Goal: Task Accomplishment & Management: Manage account settings

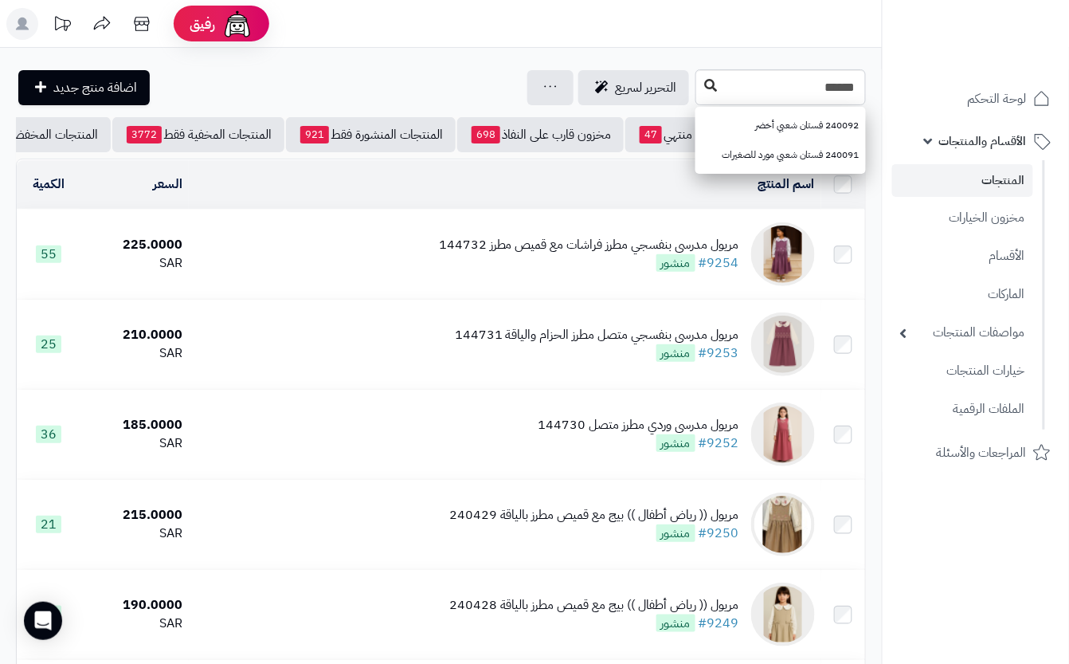
type input "******"
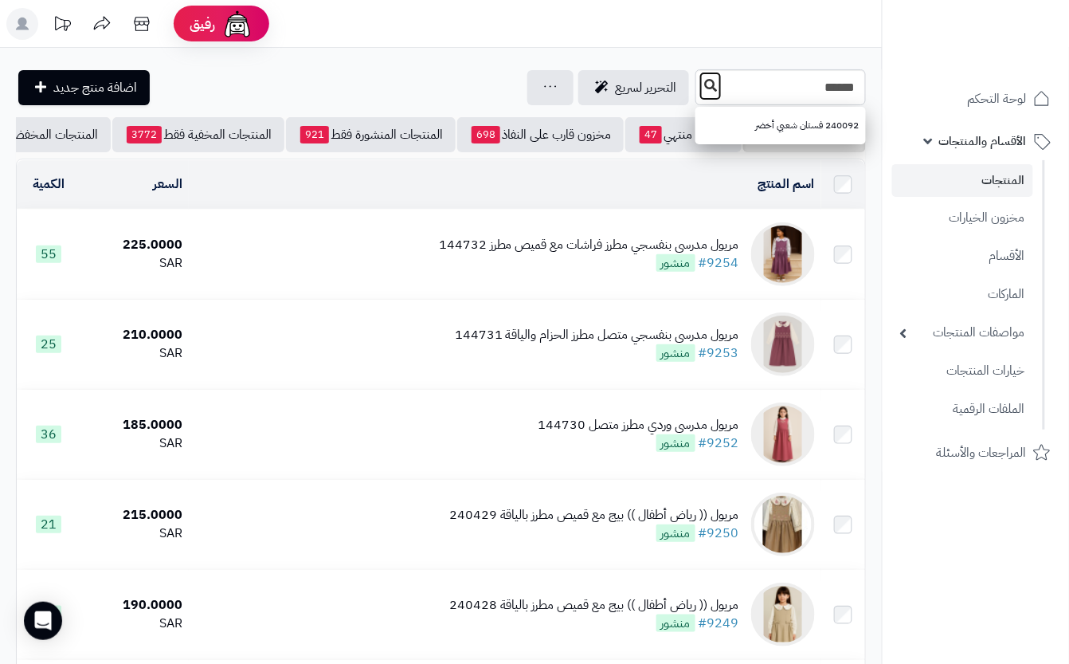
click at [704, 84] on icon at bounding box center [710, 85] width 13 height 13
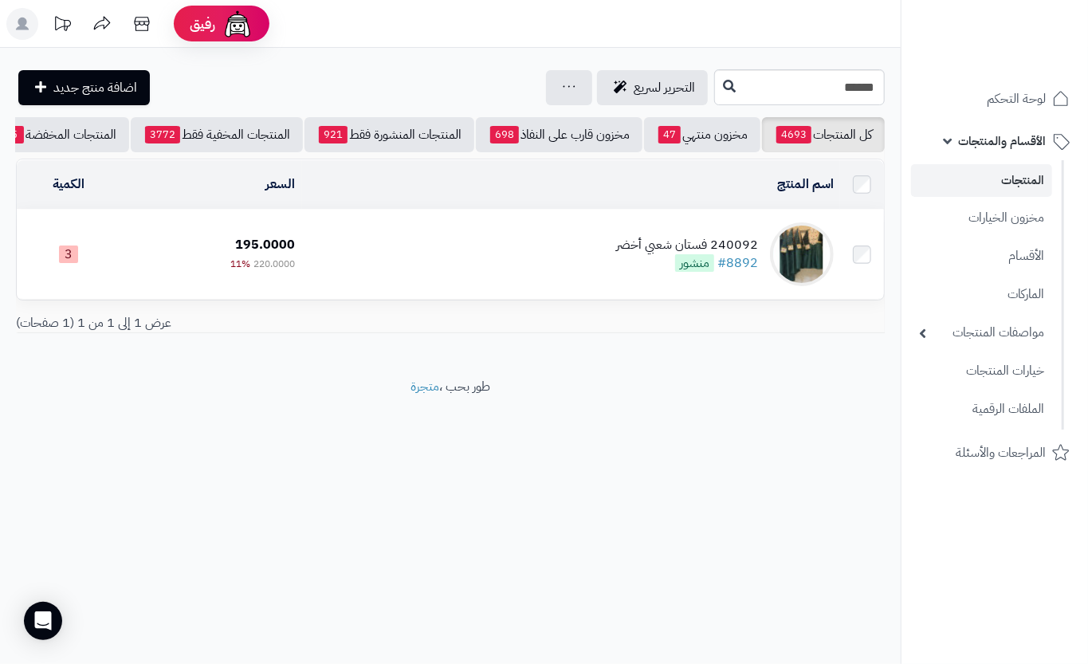
click at [459, 276] on td "240092 فستان شعبي أخضر #8892 منشور" at bounding box center [571, 254] width 538 height 89
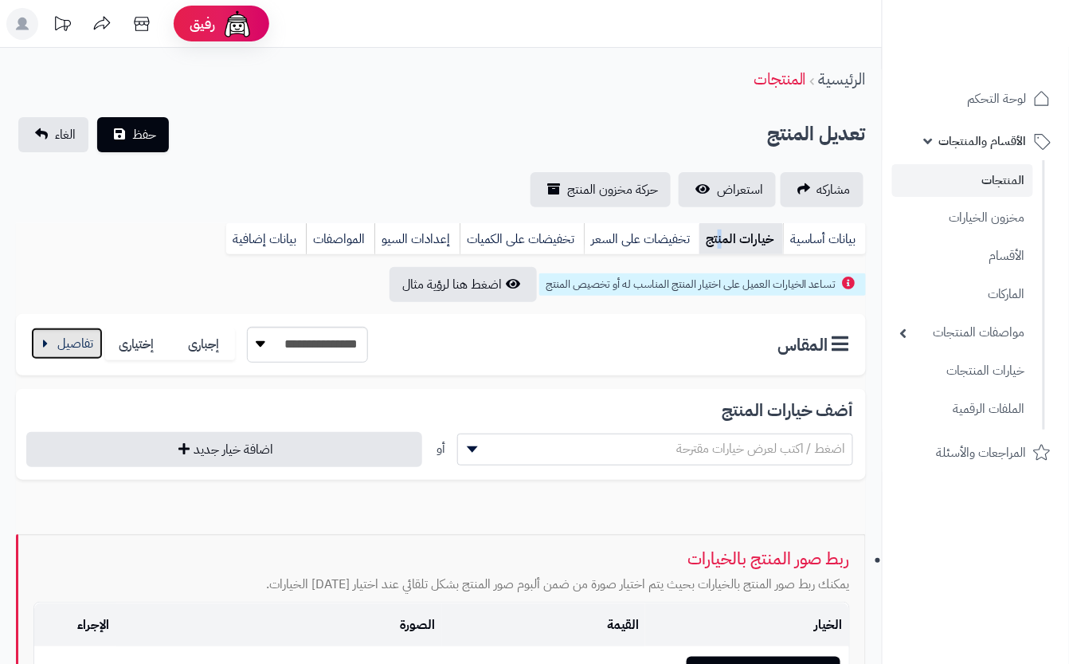
click at [58, 339] on button "button" at bounding box center [67, 343] width 72 height 32
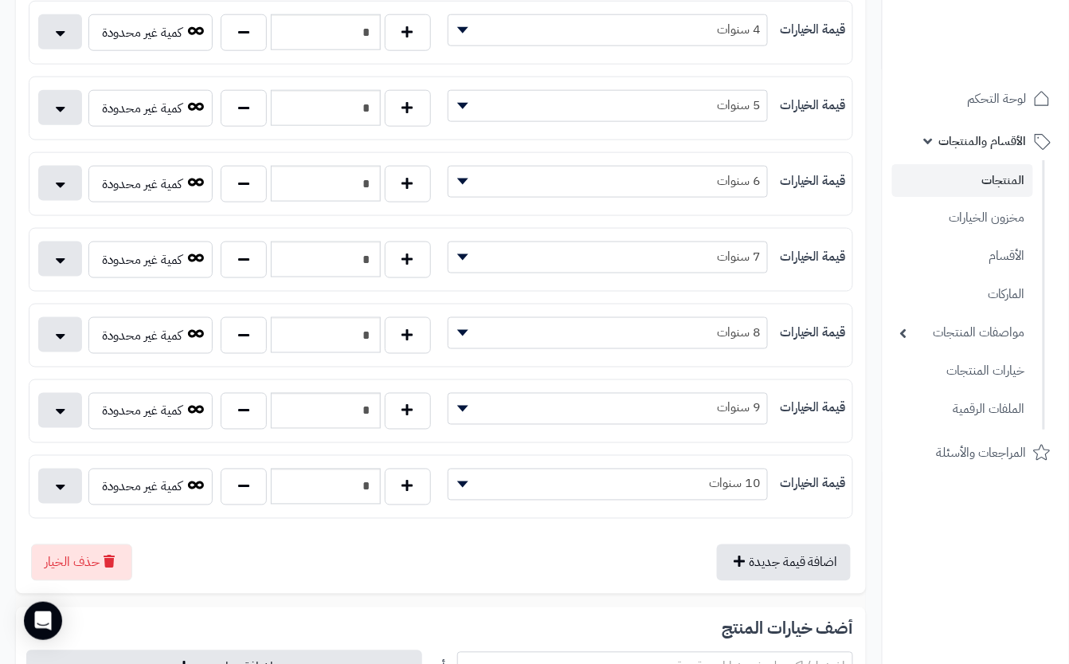
scroll to position [531, 0]
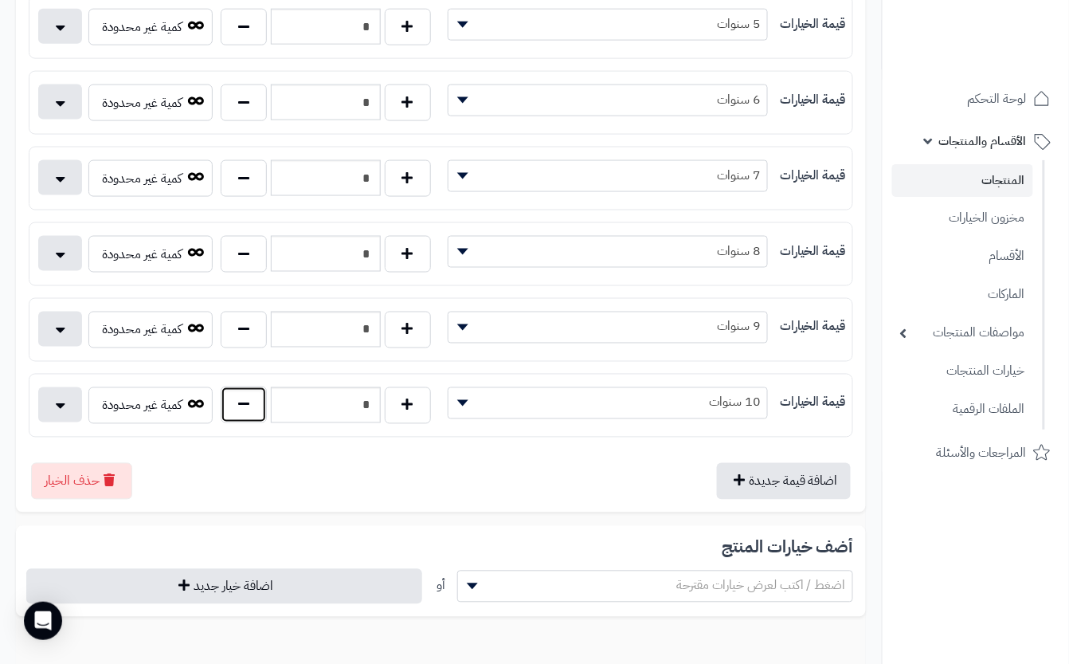
click at [237, 414] on button "button" at bounding box center [244, 404] width 46 height 37
type input "*"
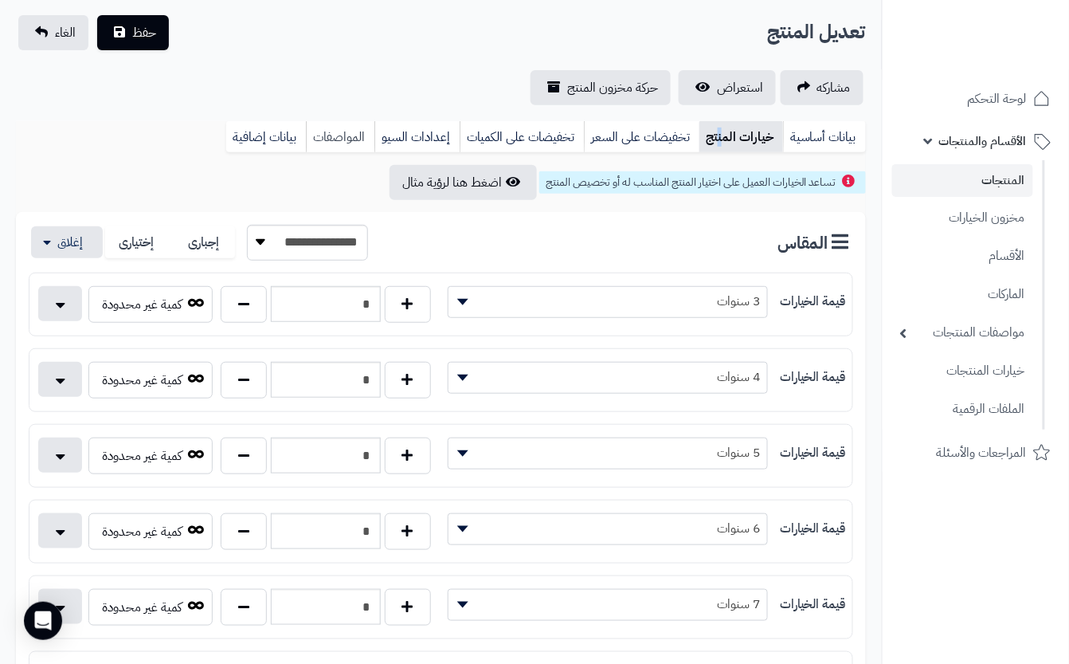
scroll to position [0, 0]
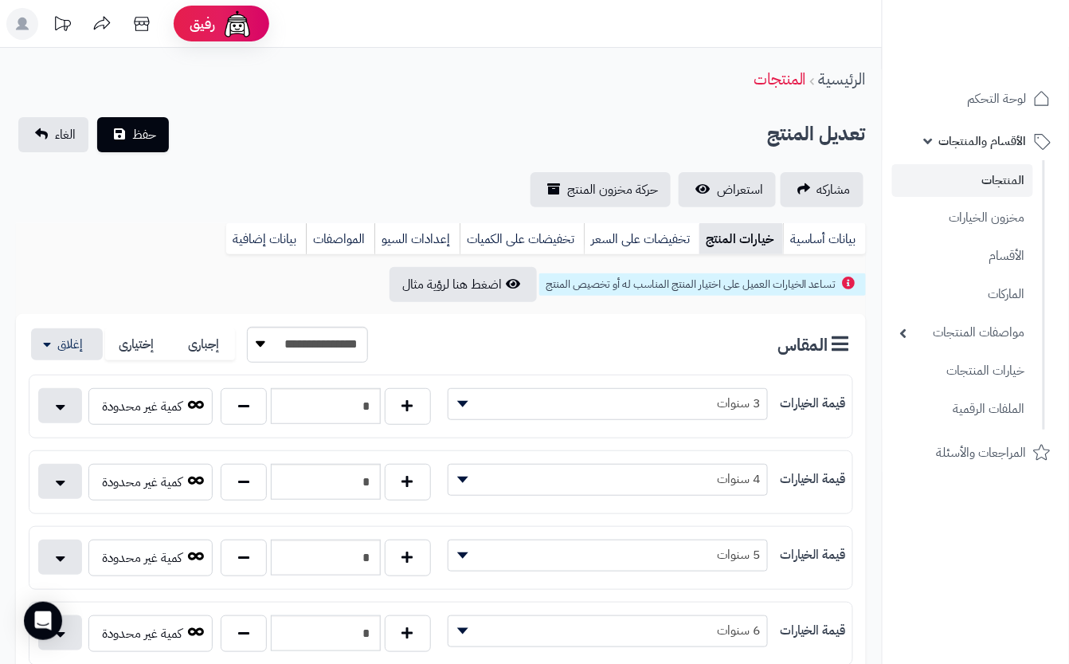
click at [287, 147] on div "تعديل المنتج حفظ الغاء" at bounding box center [441, 134] width 850 height 35
click at [139, 132] on span "حفظ" at bounding box center [144, 133] width 24 height 19
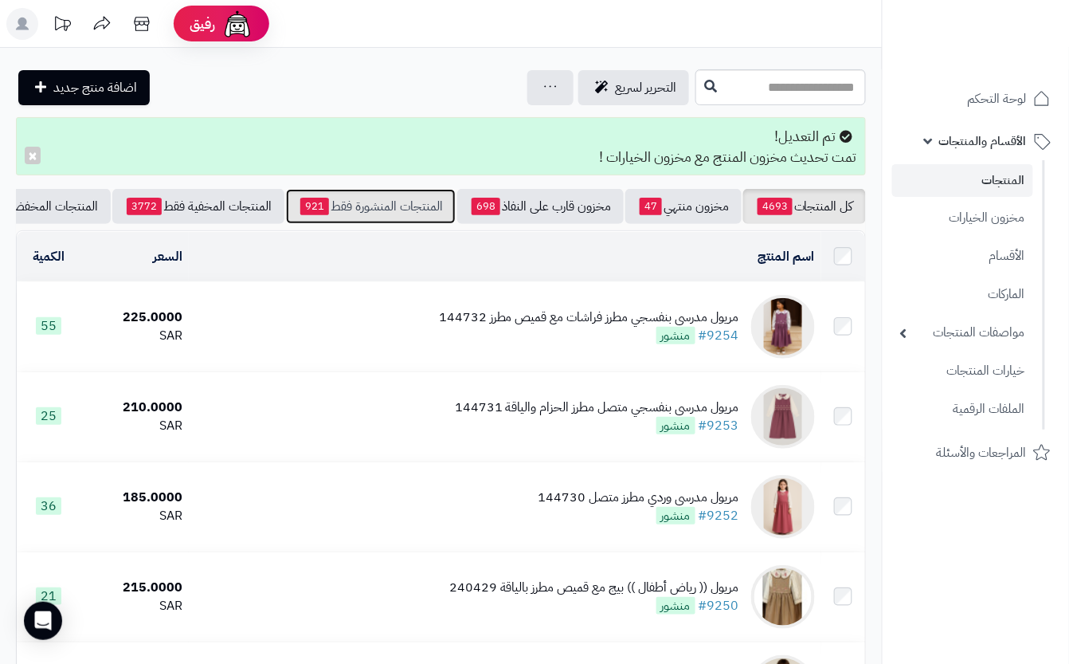
click at [330, 218] on link "المنتجات المنشورة فقط 921" at bounding box center [371, 206] width 170 height 35
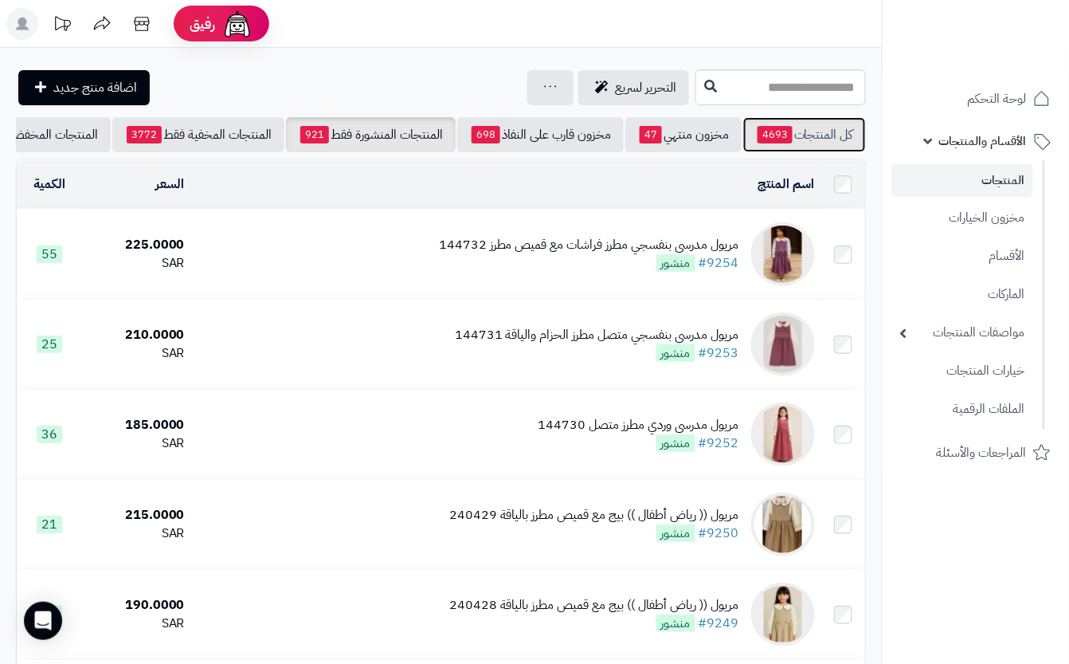
click at [811, 138] on link "كل المنتجات 4693" at bounding box center [804, 134] width 123 height 35
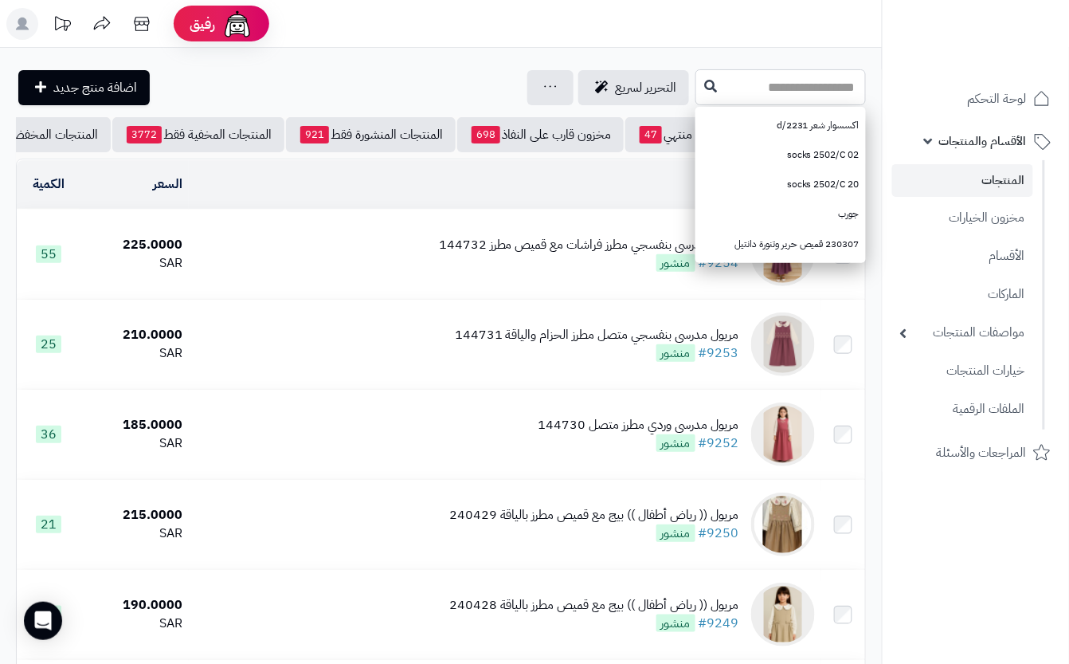
click at [712, 70] on input "text" at bounding box center [781, 87] width 171 height 36
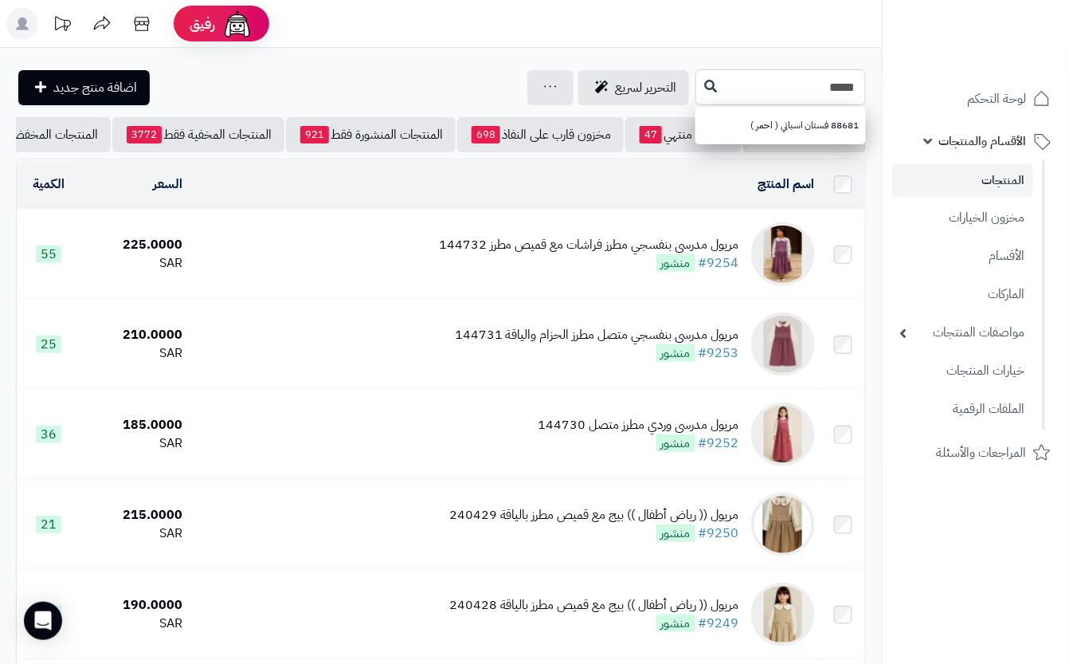
click at [792, 89] on input "*****" at bounding box center [781, 87] width 171 height 36
type input "*****"
click at [699, 83] on button at bounding box center [711, 86] width 24 height 30
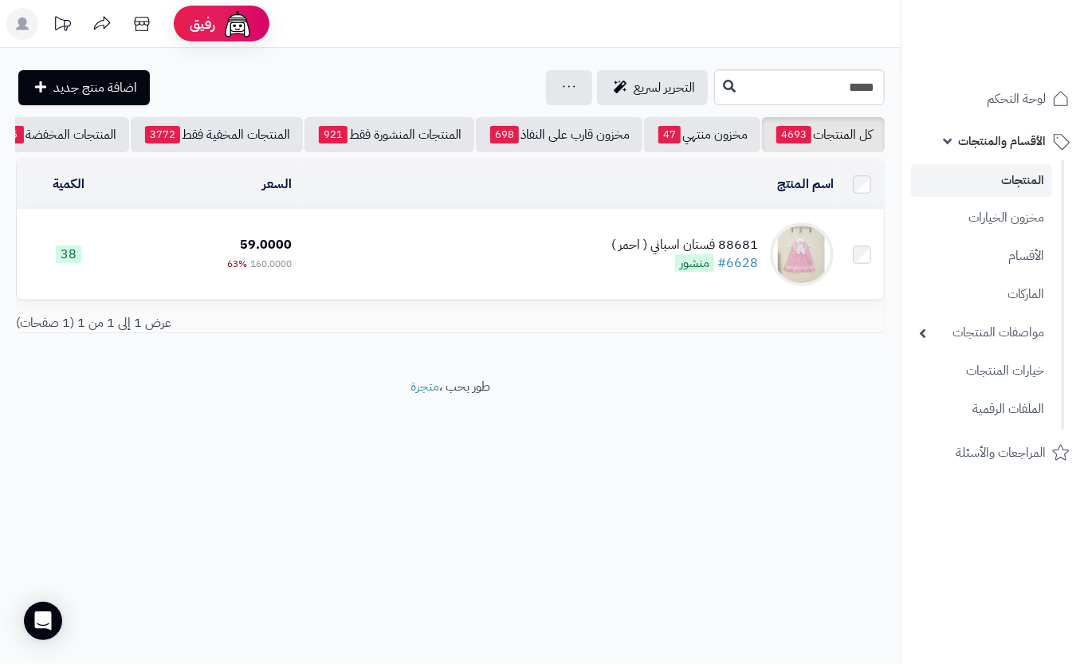
click at [555, 262] on td "88681 فستان اسباني ( احمر ) #6628 منشور" at bounding box center [569, 254] width 542 height 89
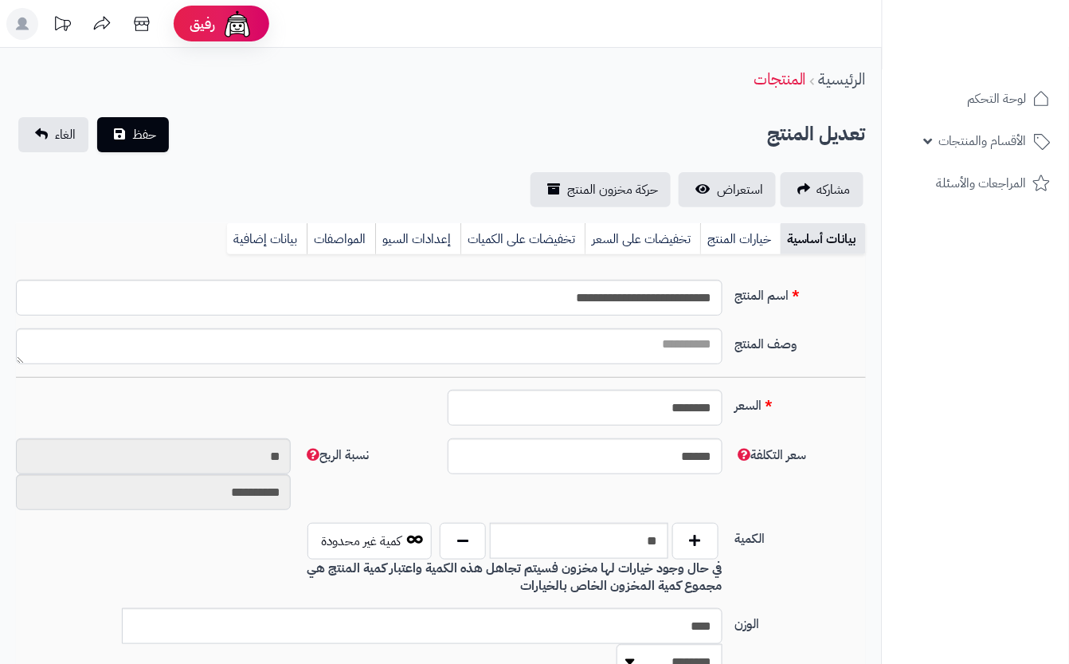
type input "******"
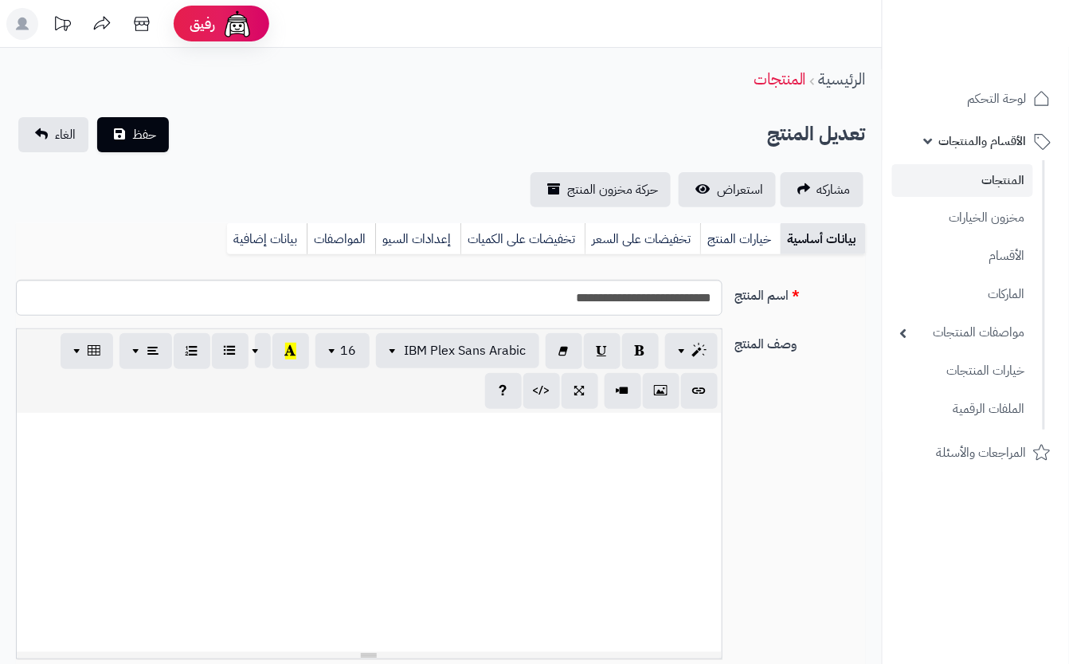
scroll to position [231, 0]
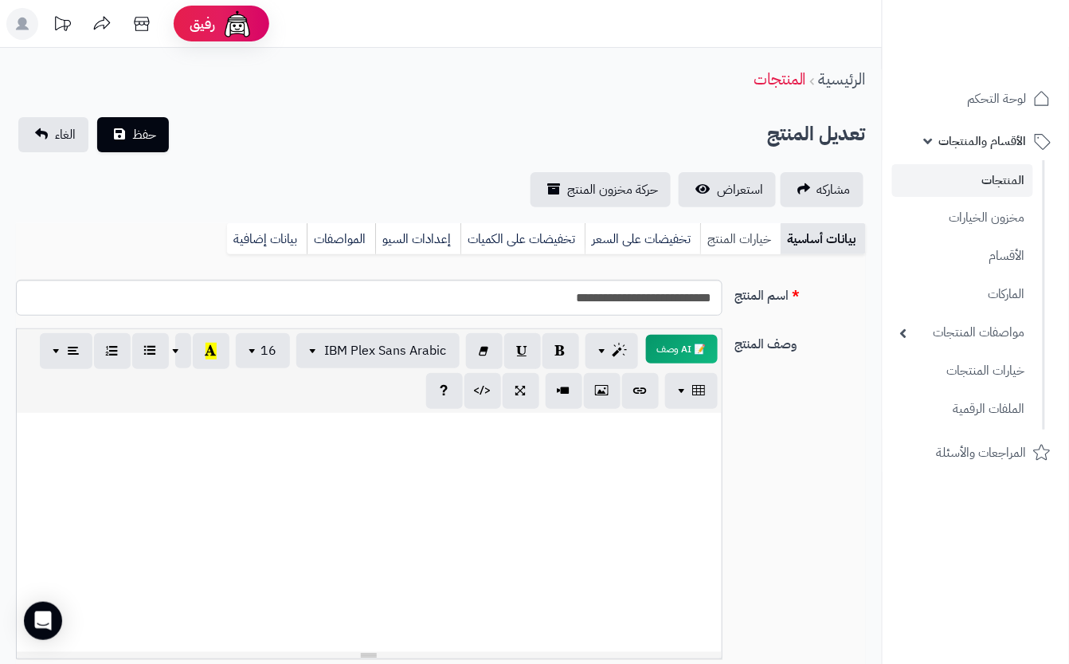
click at [750, 246] on link "خيارات المنتج" at bounding box center [740, 239] width 80 height 32
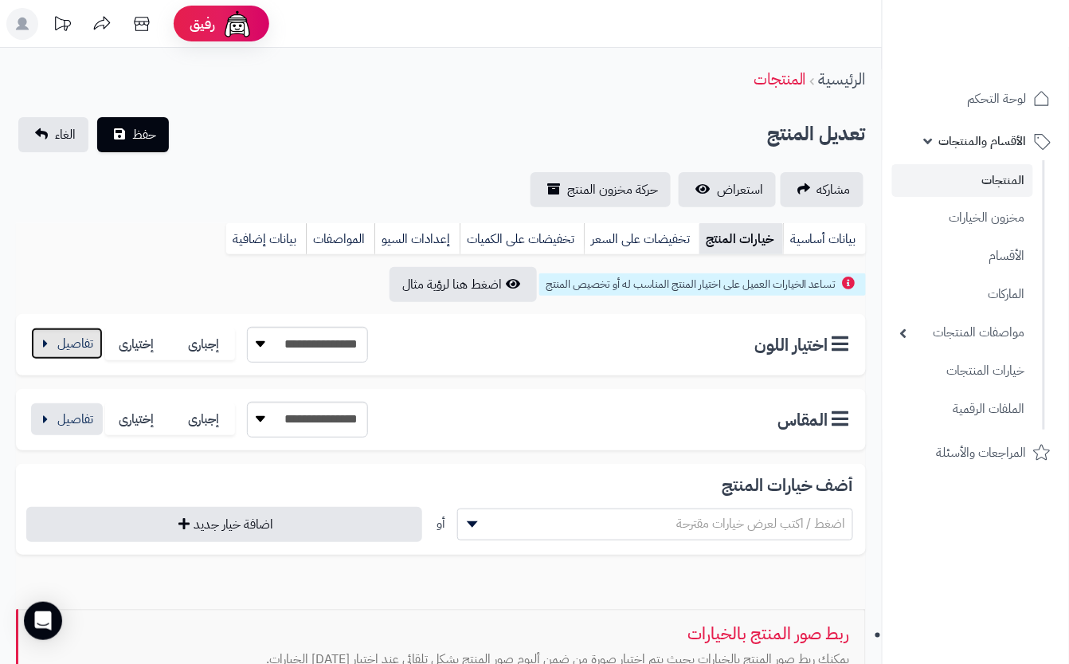
click at [90, 352] on button "button" at bounding box center [67, 343] width 72 height 32
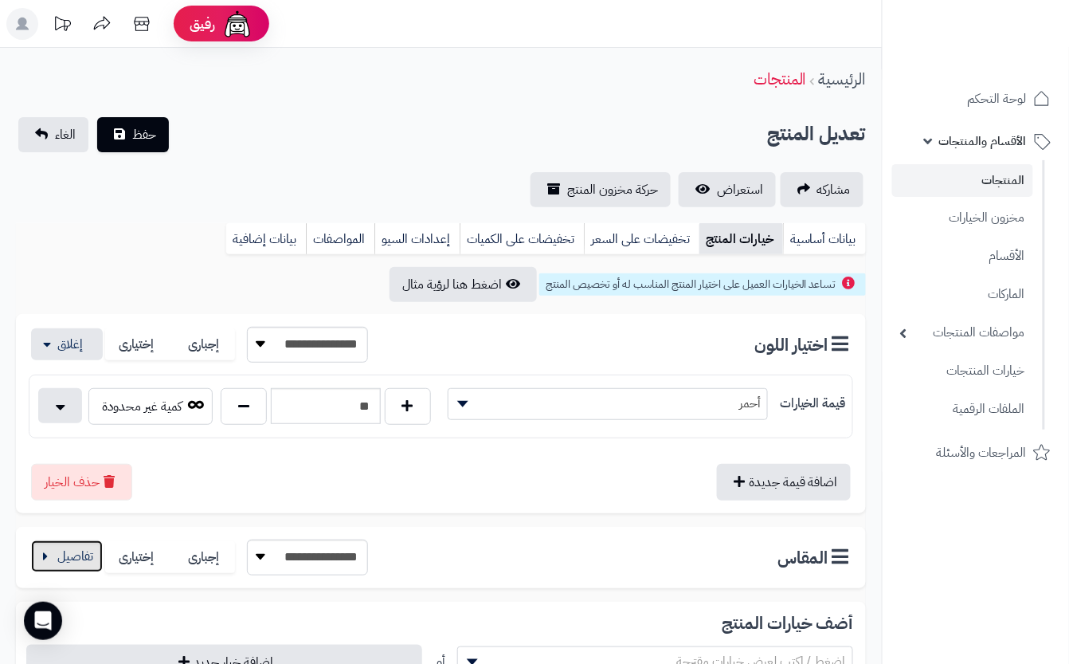
click at [75, 559] on button "button" at bounding box center [67, 556] width 72 height 32
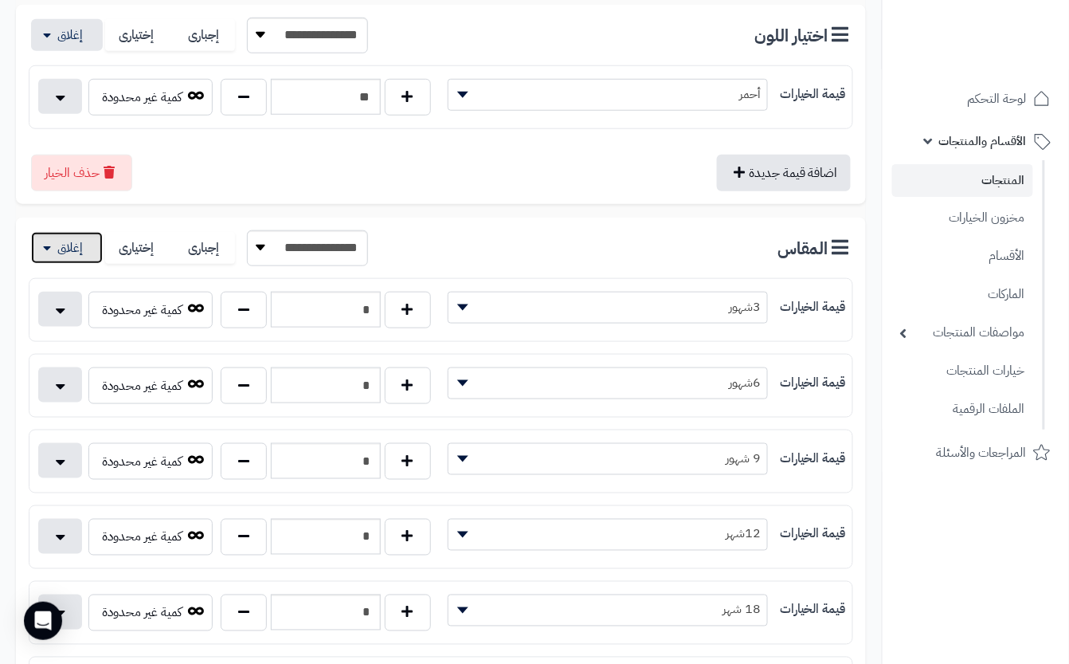
scroll to position [319, 0]
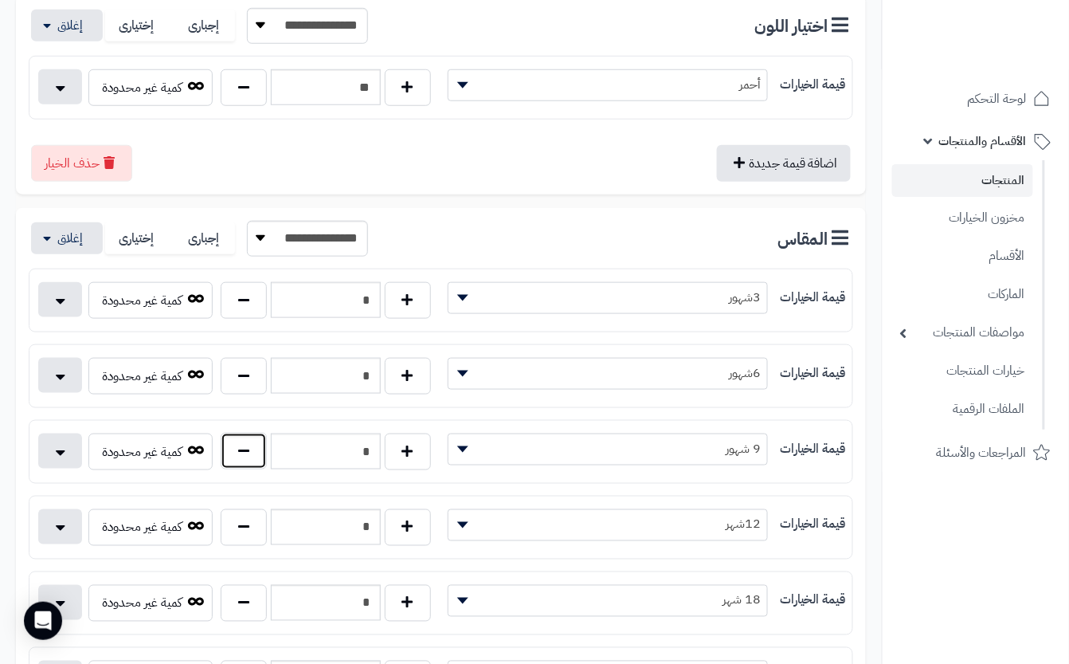
click at [249, 468] on button "button" at bounding box center [244, 451] width 46 height 37
type input "*"
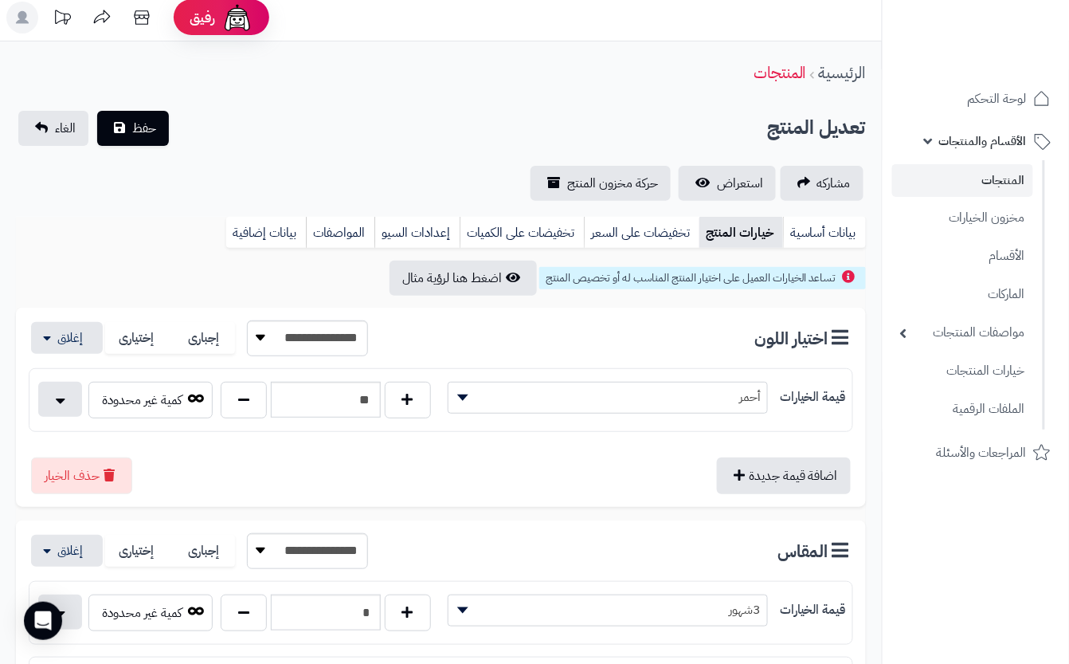
scroll to position [0, 0]
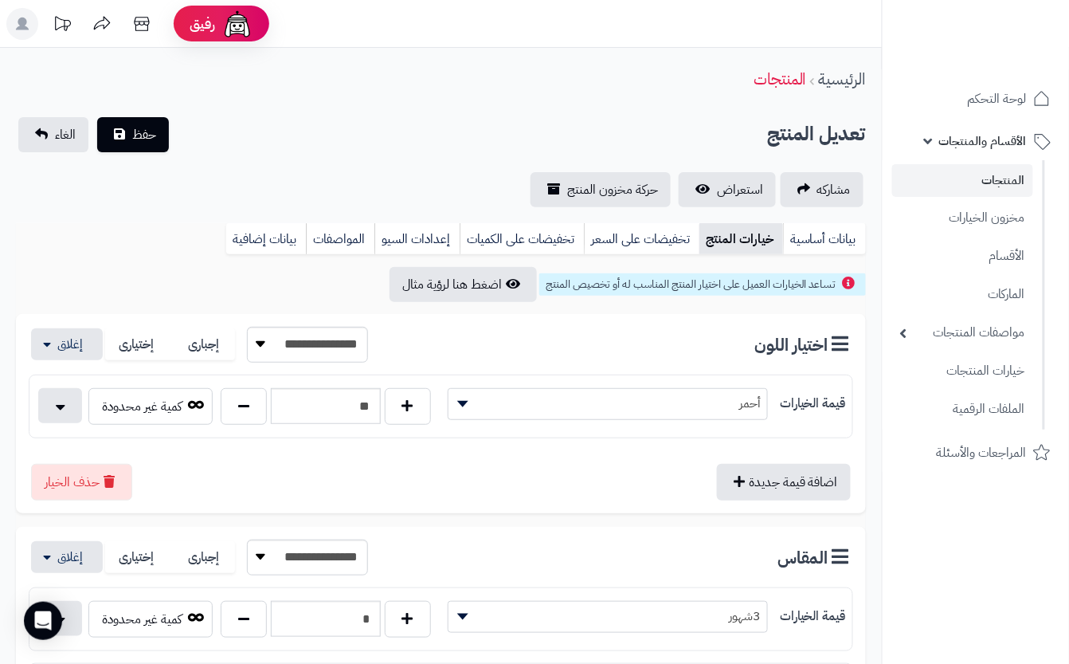
click at [298, 147] on div "تعديل المنتج حفظ الغاء" at bounding box center [441, 134] width 850 height 35
click at [137, 144] on button "حفظ" at bounding box center [133, 133] width 72 height 35
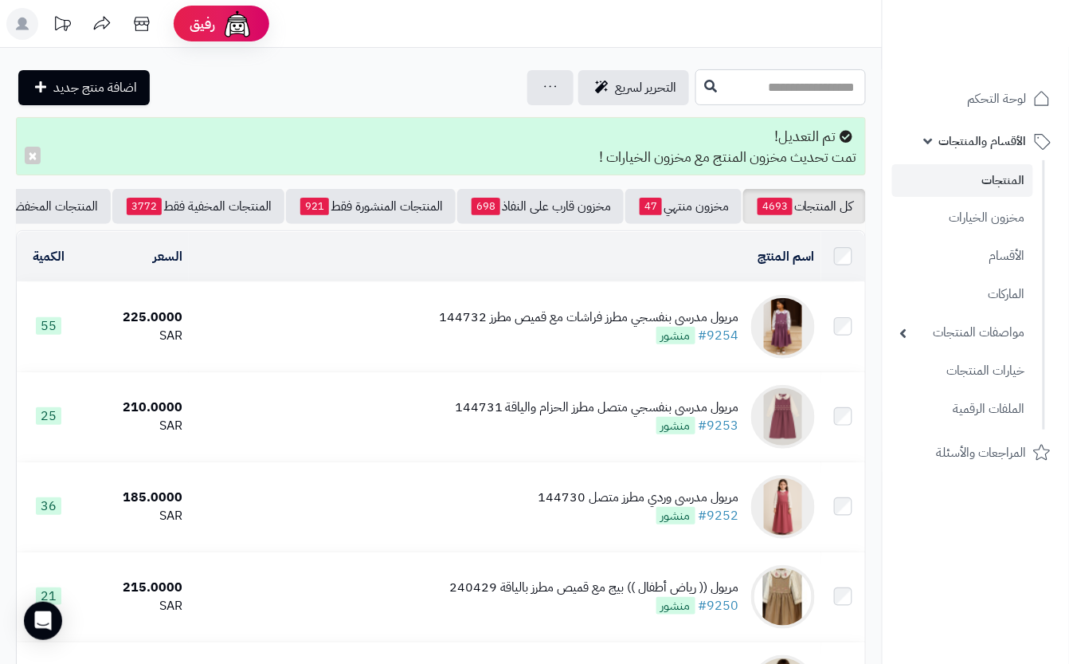
click at [755, 86] on input "text" at bounding box center [781, 87] width 171 height 36
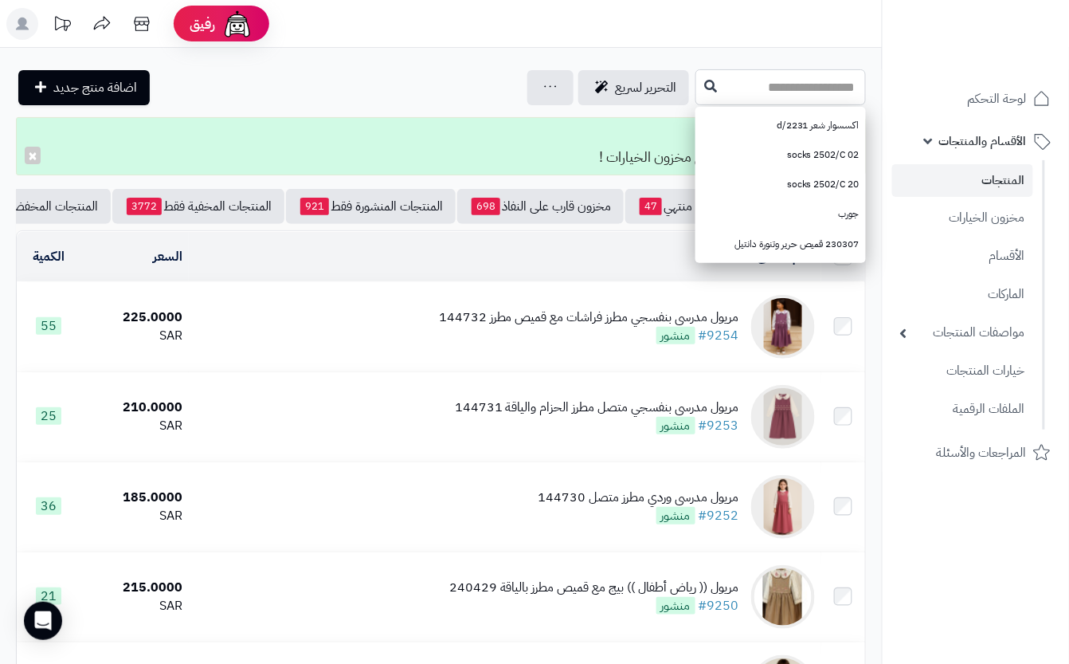
click at [696, 80] on input "text" at bounding box center [781, 87] width 171 height 36
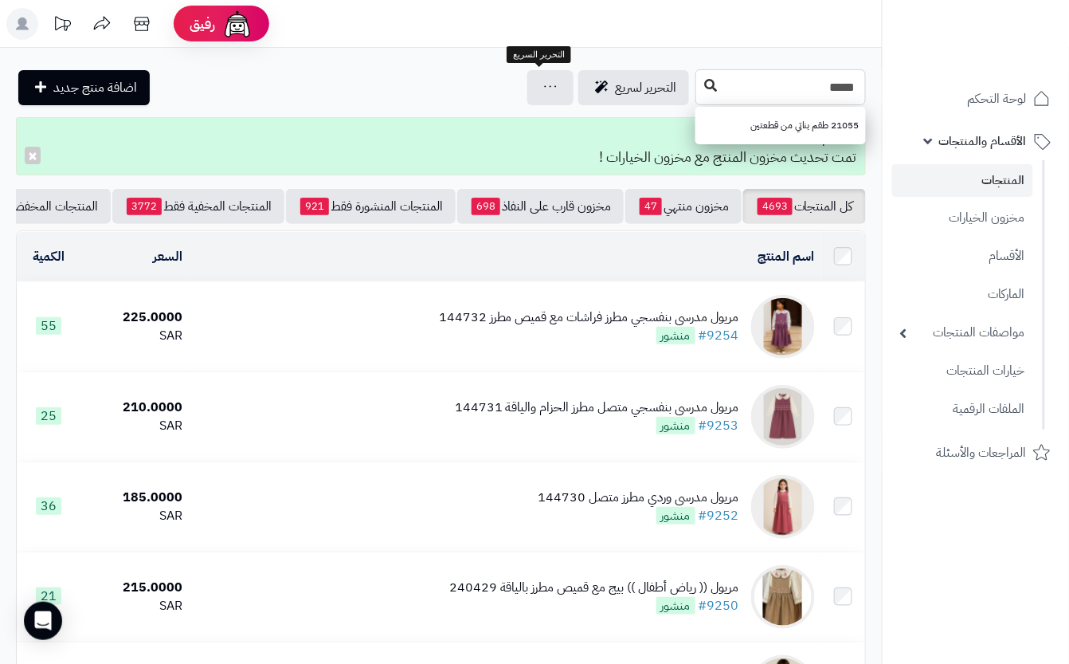
type input "*****"
click at [704, 84] on icon at bounding box center [710, 85] width 13 height 13
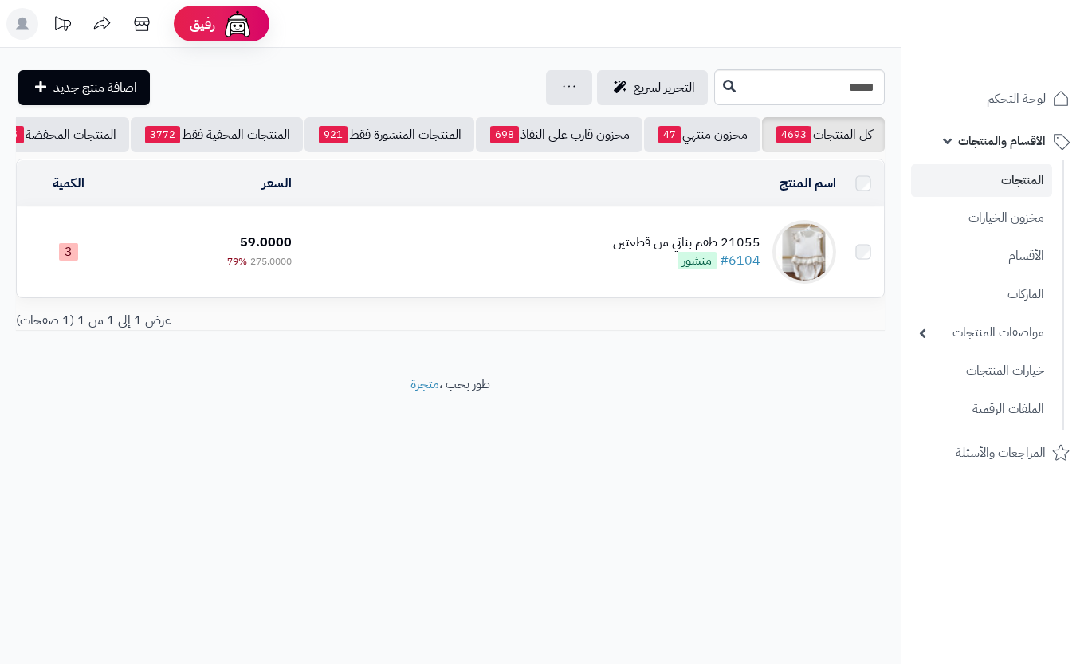
drag, startPoint x: 0, startPoint y: 0, endPoint x: 539, endPoint y: 284, distance: 608.7
click at [613, 296] on td "21055 طقم بناتي من قطعتين #6104 منشور" at bounding box center [570, 251] width 544 height 89
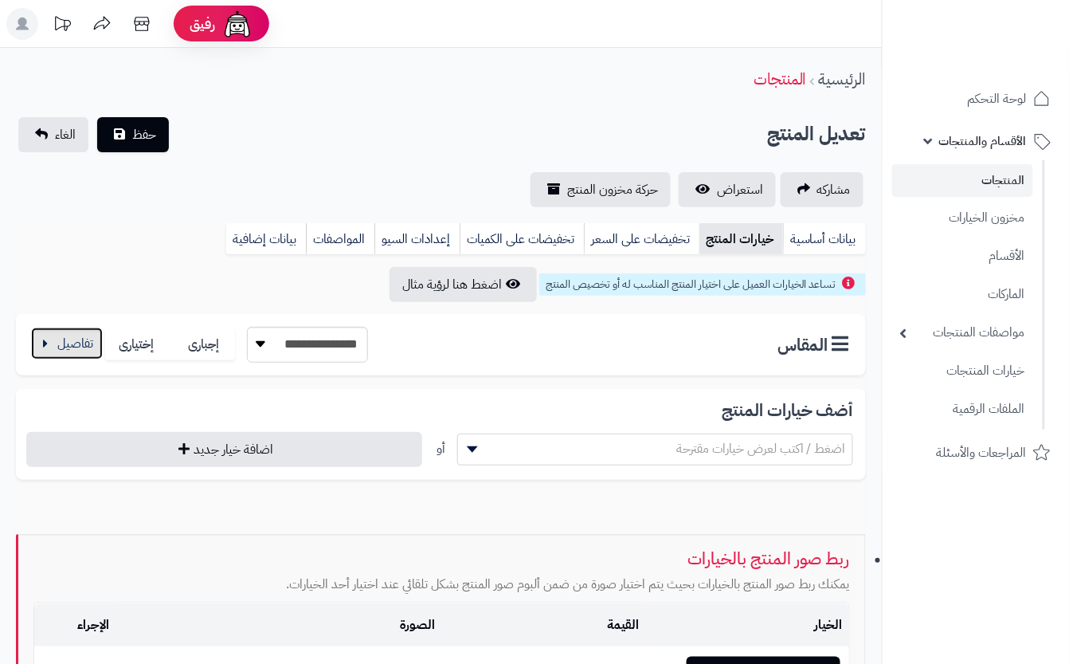
click at [68, 346] on button "button" at bounding box center [67, 343] width 72 height 32
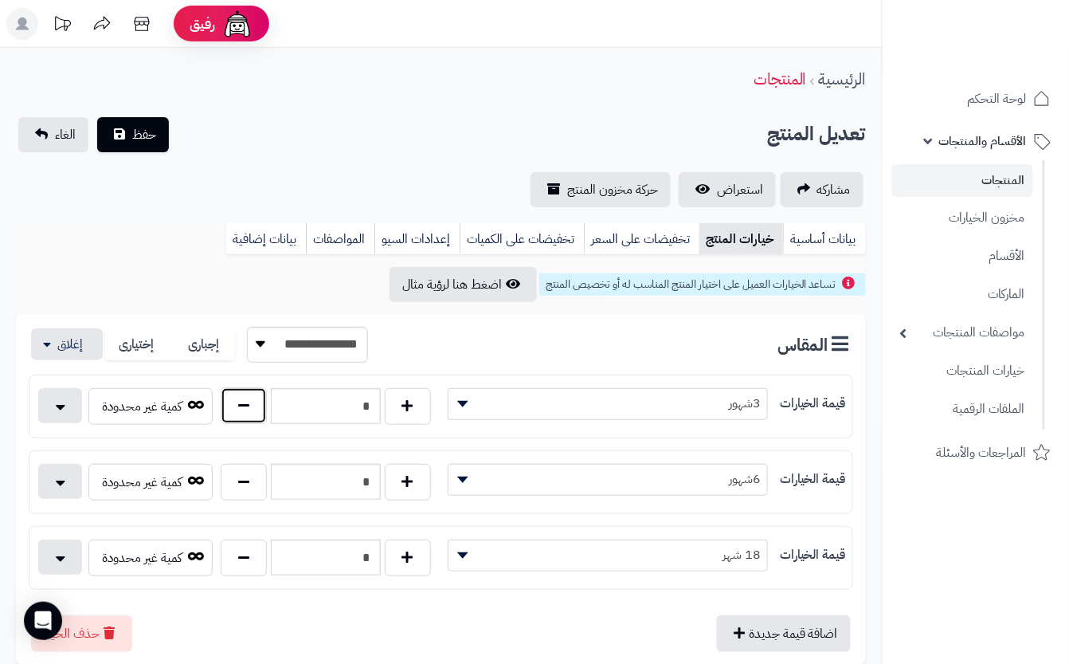
click at [260, 412] on button "button" at bounding box center [244, 405] width 46 height 37
type input "*"
click at [252, 72] on div "الرئيسية المنتجات" at bounding box center [441, 79] width 882 height 44
click at [173, 120] on div "تعديل المنتج حفظ الغاء" at bounding box center [441, 134] width 850 height 35
click at [151, 134] on span "حفظ" at bounding box center [144, 133] width 24 height 19
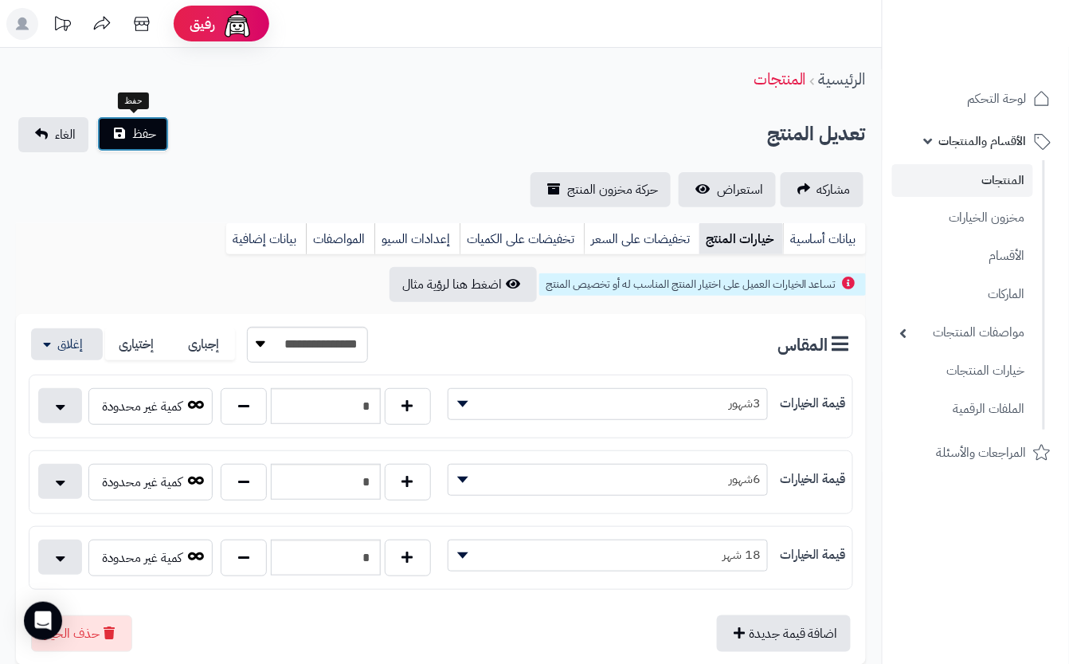
click at [151, 134] on span "حفظ" at bounding box center [144, 133] width 24 height 19
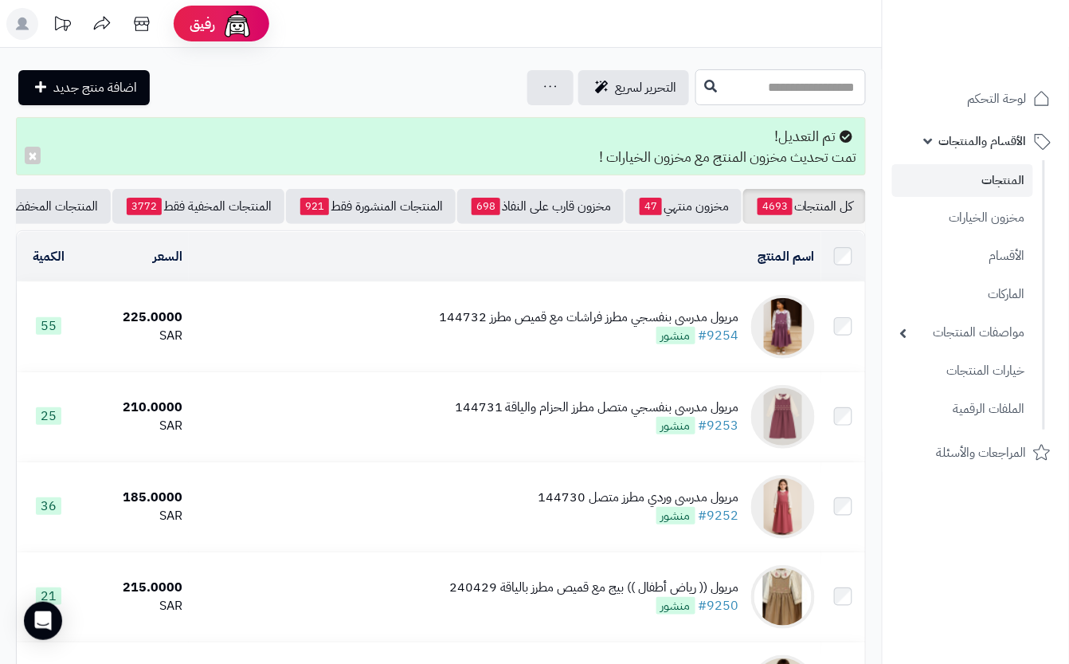
click at [696, 80] on input "text" at bounding box center [781, 87] width 171 height 36
